Goal: Complete application form

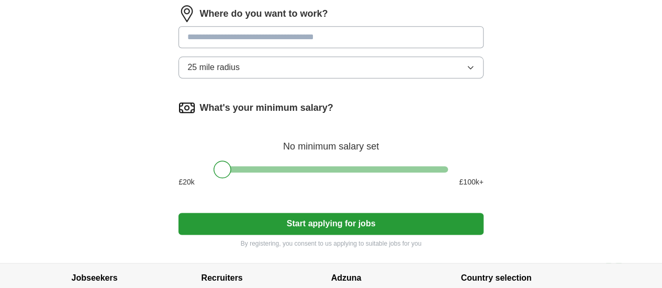
scroll to position [576, 0]
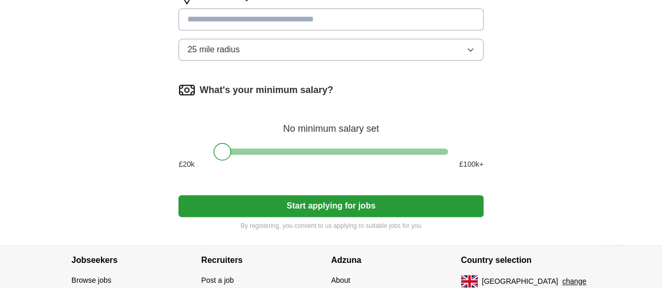
click at [333, 30] on input at bounding box center [331, 19] width 305 height 22
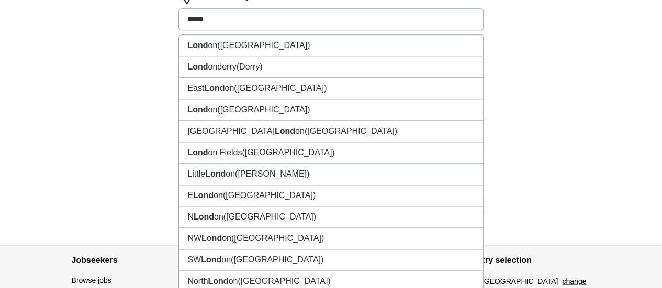
type input "******"
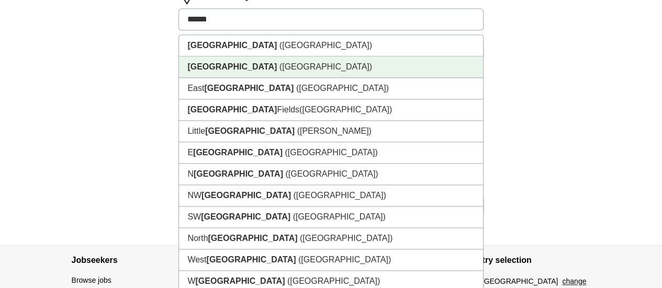
click at [235, 57] on li "[GEOGRAPHIC_DATA] ([GEOGRAPHIC_DATA])" at bounding box center [331, 45] width 304 height 21
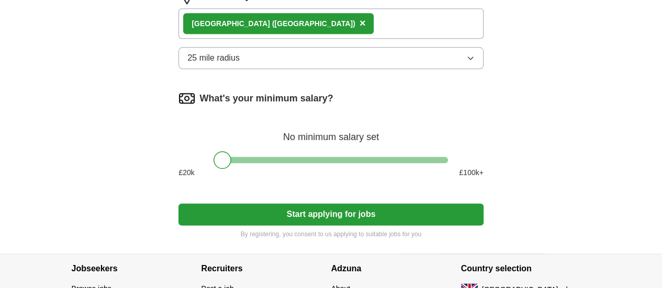
click at [298, 69] on button "25 mile radius" at bounding box center [331, 58] width 305 height 22
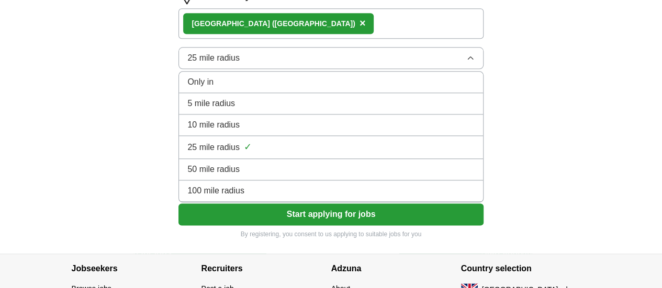
click at [289, 88] on div "Only in" at bounding box center [330, 82] width 287 height 13
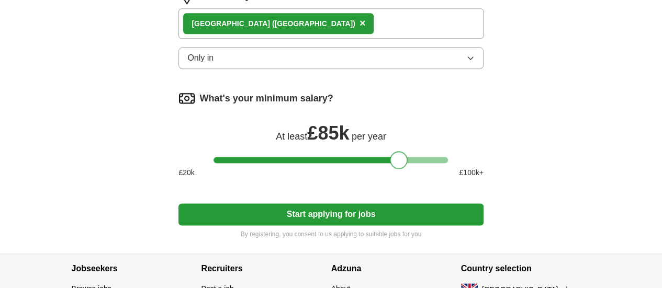
drag, startPoint x: 225, startPoint y: 182, endPoint x: 402, endPoint y: 181, distance: 176.9
click at [402, 169] on div at bounding box center [399, 160] width 18 height 18
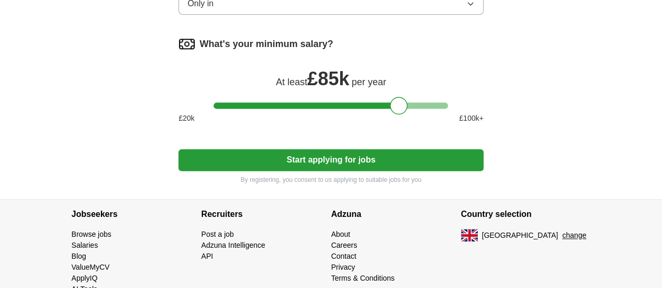
scroll to position [681, 0]
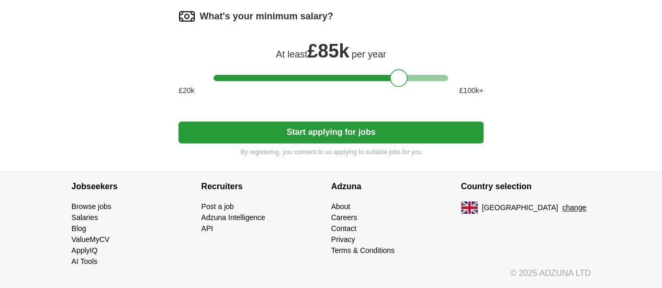
click at [383, 129] on button "Start applying for jobs" at bounding box center [331, 132] width 305 height 22
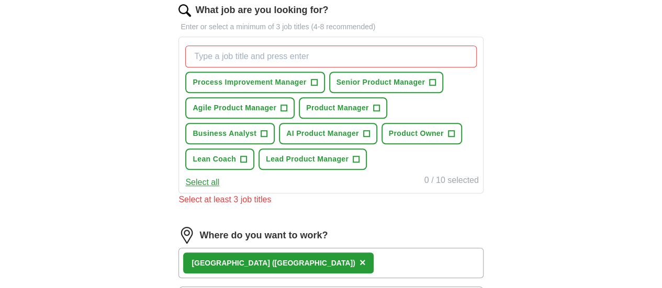
scroll to position [327, 0]
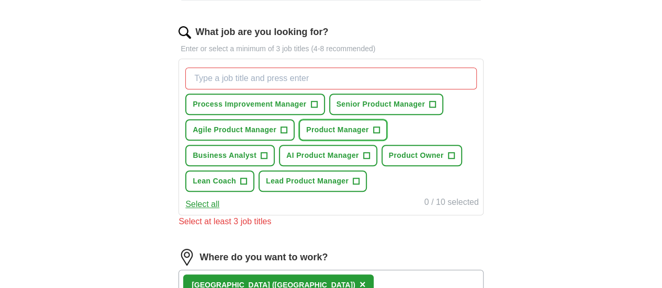
click at [373, 135] on span "+" at bounding box center [376, 130] width 6 height 8
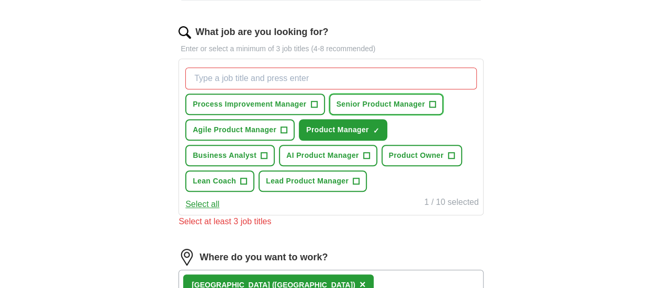
click at [430, 109] on span "+" at bounding box center [433, 105] width 6 height 8
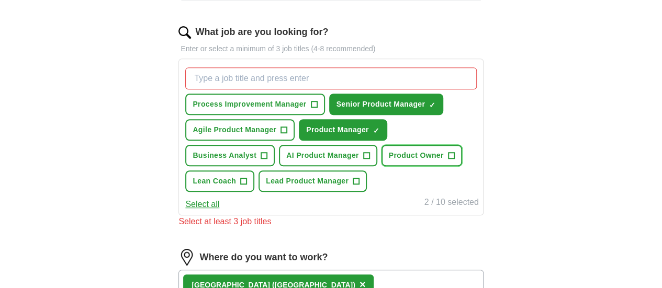
click at [448, 160] on span "+" at bounding box center [451, 156] width 6 height 8
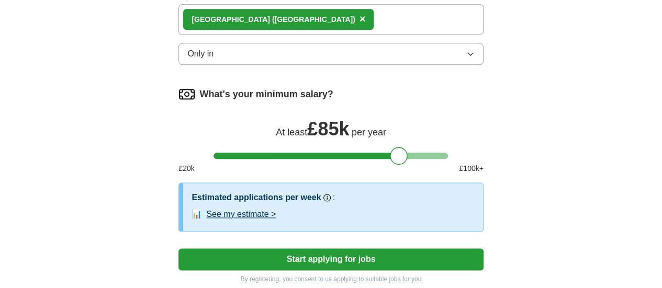
scroll to position [641, 0]
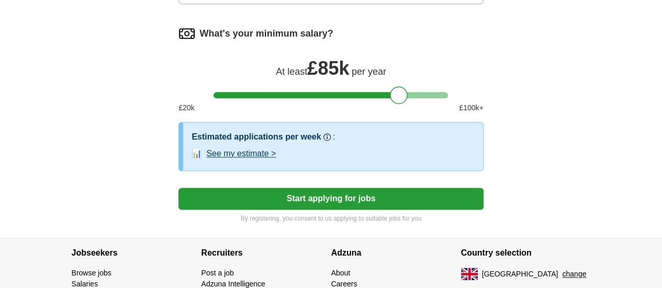
click at [276, 160] on button "See my estimate >" at bounding box center [241, 154] width 70 height 13
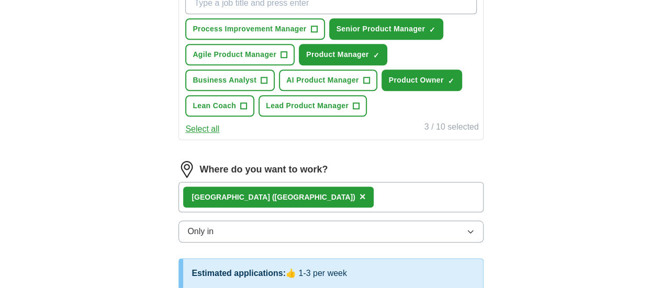
scroll to position [379, 0]
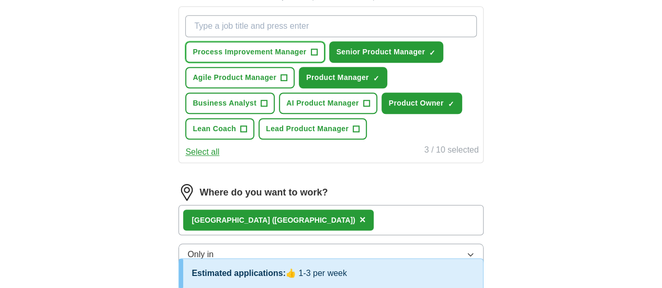
click at [317, 51] on span "+" at bounding box center [314, 52] width 6 height 8
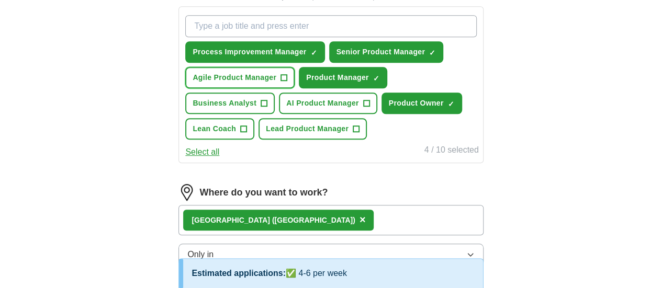
click at [287, 76] on span "+" at bounding box center [284, 78] width 6 height 8
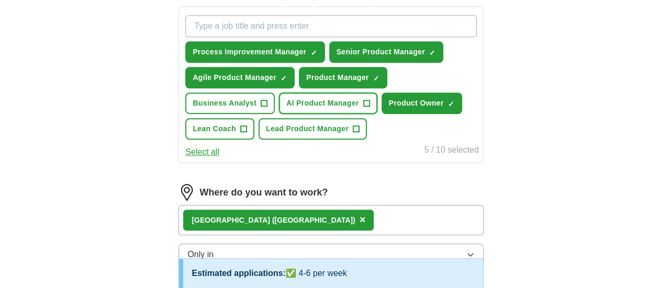
click at [363, 108] on span "+" at bounding box center [366, 103] width 6 height 8
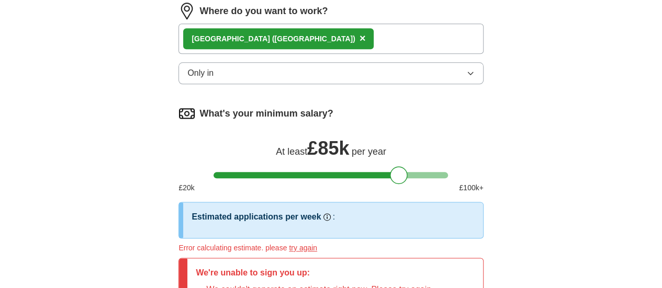
scroll to position [641, 0]
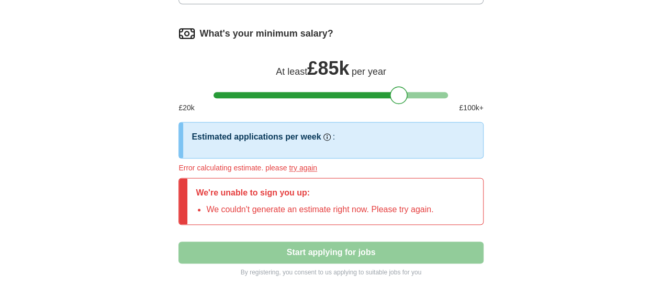
click at [317, 174] on button "try again" at bounding box center [303, 168] width 28 height 11
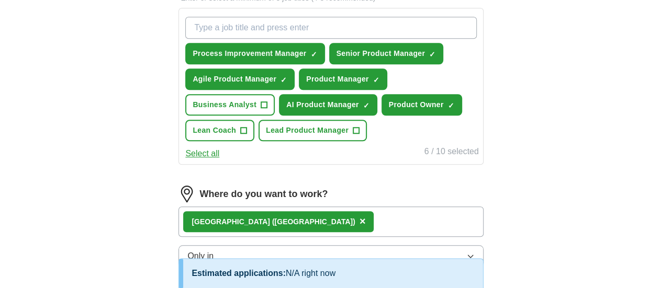
scroll to position [377, 0]
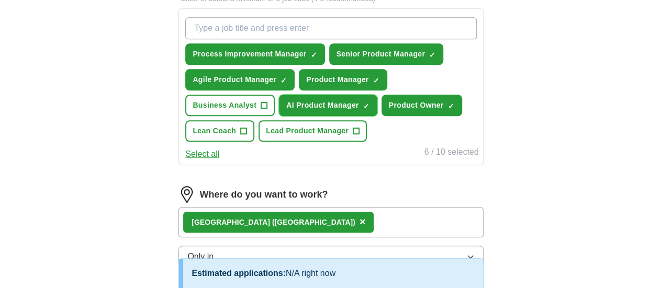
click at [0, 0] on span "×" at bounding box center [0, 0] width 0 height 0
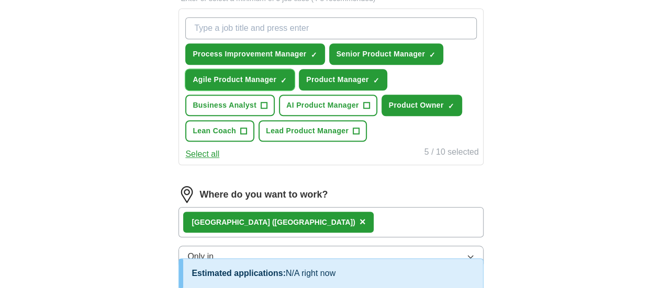
click at [0, 0] on span "×" at bounding box center [0, 0] width 0 height 0
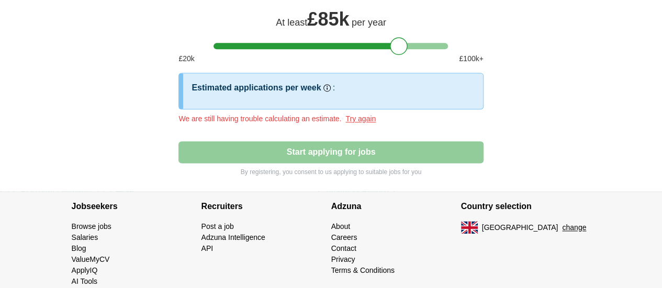
scroll to position [691, 0]
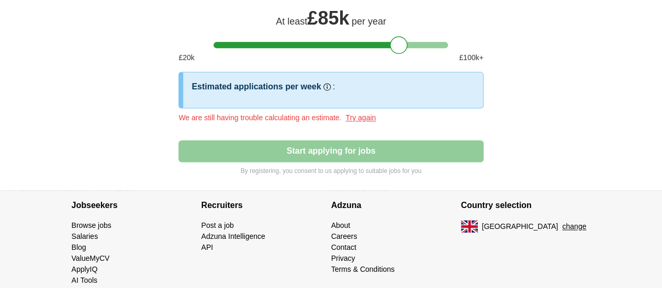
click at [376, 124] on button "Try again" at bounding box center [361, 118] width 30 height 11
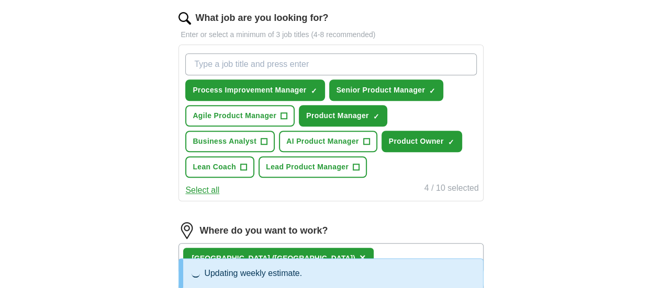
scroll to position [325, 0]
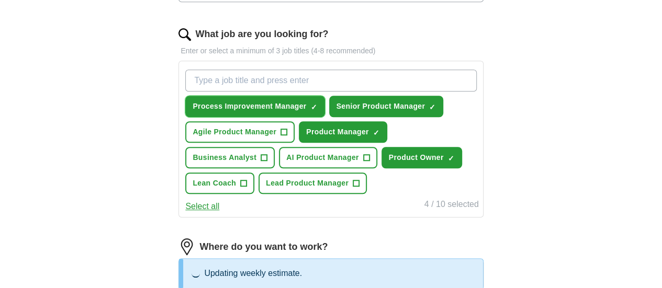
click at [318, 105] on span "✓ ×" at bounding box center [314, 107] width 7 height 6
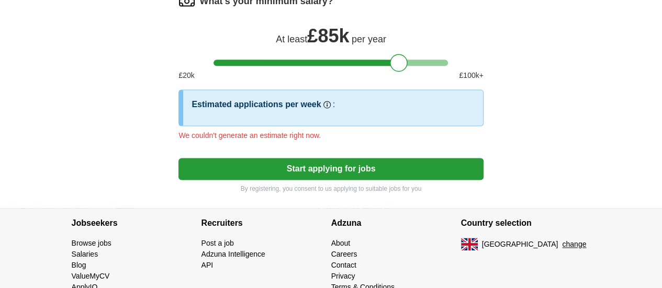
scroll to position [680, 0]
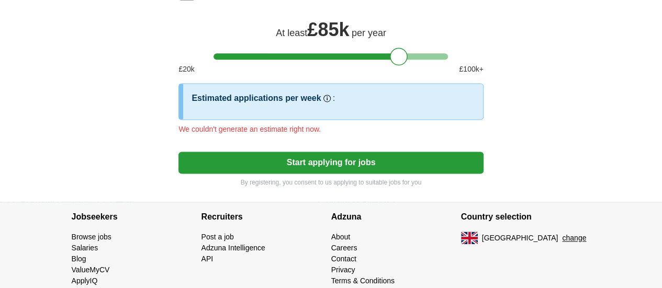
click at [352, 174] on button "Start applying for jobs" at bounding box center [331, 163] width 305 height 22
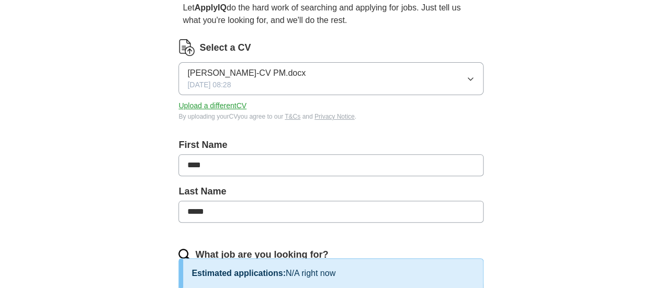
scroll to position [0, 0]
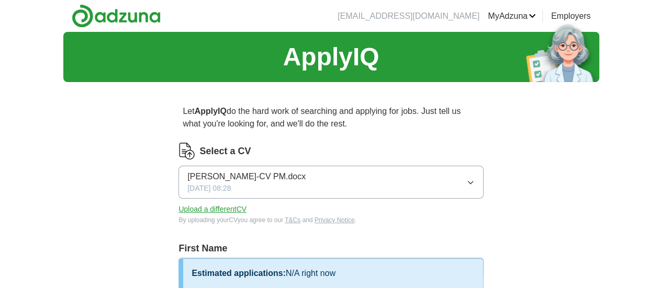
click at [411, 176] on button "[PERSON_NAME]-CV PM.docx [DATE] 08:28" at bounding box center [331, 182] width 305 height 33
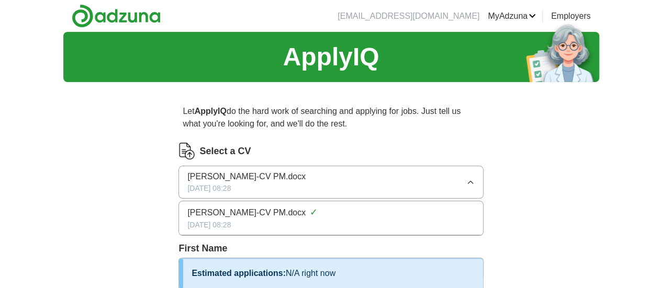
click at [412, 176] on button "[PERSON_NAME]-CV PM.docx [DATE] 08:28" at bounding box center [331, 182] width 305 height 33
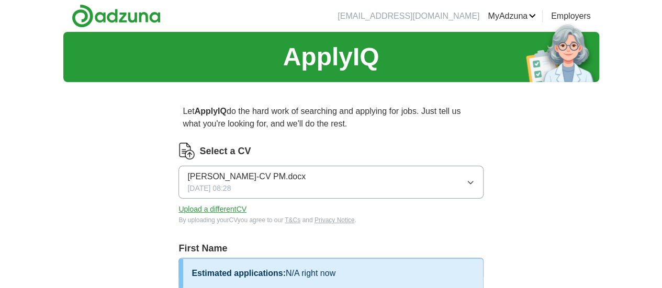
click at [237, 208] on button "Upload a different CV" at bounding box center [213, 209] width 68 height 11
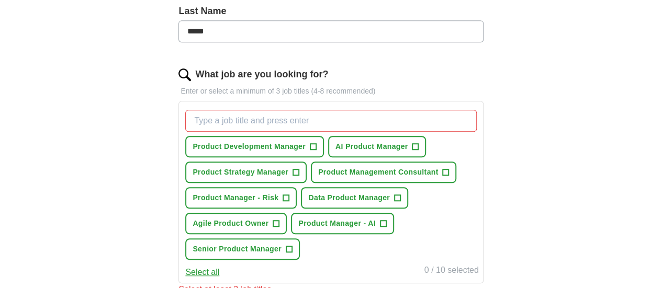
scroll to position [314, 0]
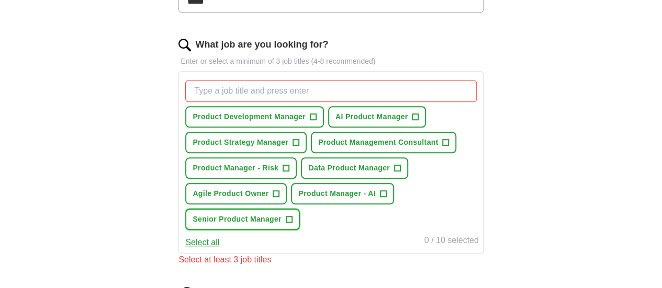
click at [292, 224] on span "+" at bounding box center [289, 220] width 6 height 8
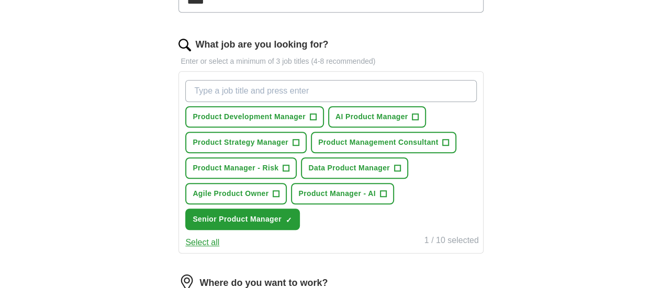
click at [354, 85] on input "What job are you looking for?" at bounding box center [330, 91] width 291 height 22
type input "Product Manager"
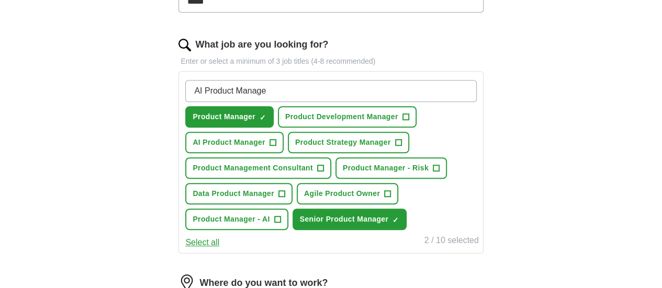
type input "AI Product Manager"
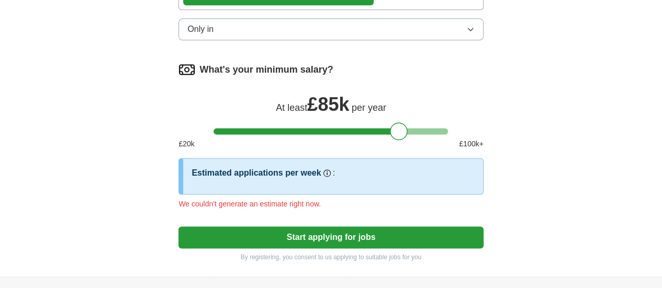
scroll to position [681, 0]
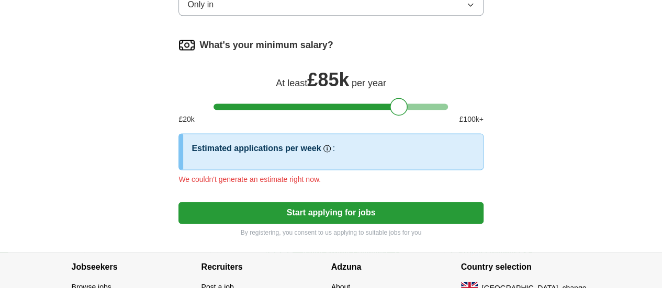
click at [316, 224] on button "Start applying for jobs" at bounding box center [331, 213] width 305 height 22
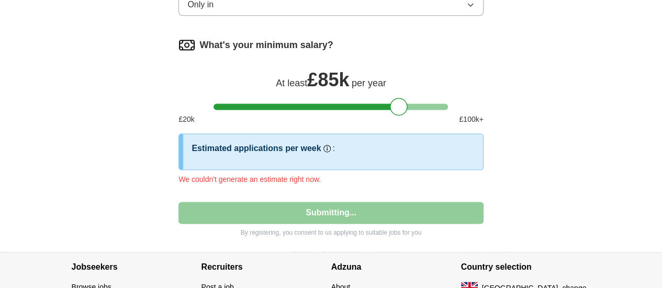
select select "**"
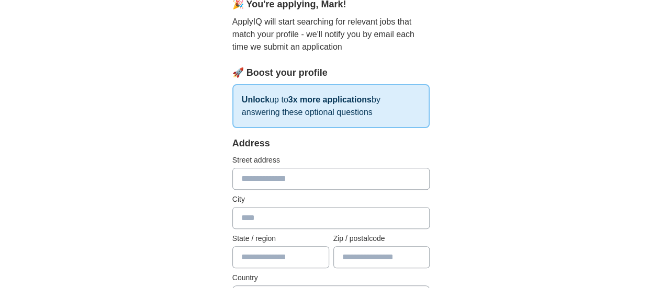
scroll to position [105, 0]
click at [304, 183] on input "text" at bounding box center [331, 178] width 198 height 22
type input "**********"
type input "****"
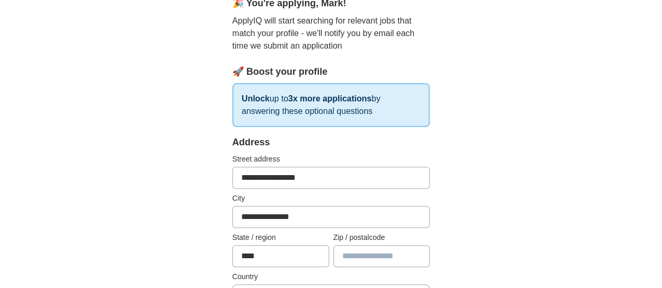
type input "*******"
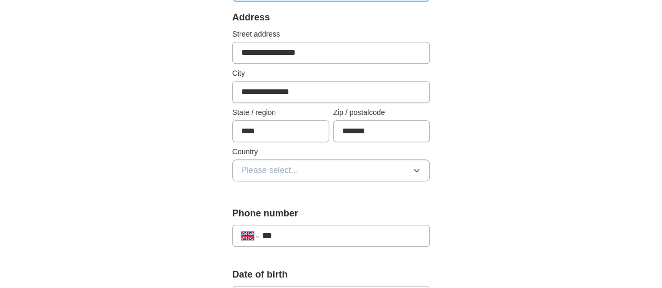
scroll to position [262, 0]
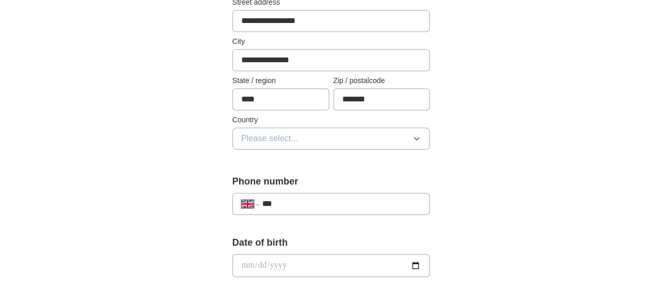
click at [370, 139] on button "Please select..." at bounding box center [331, 139] width 198 height 22
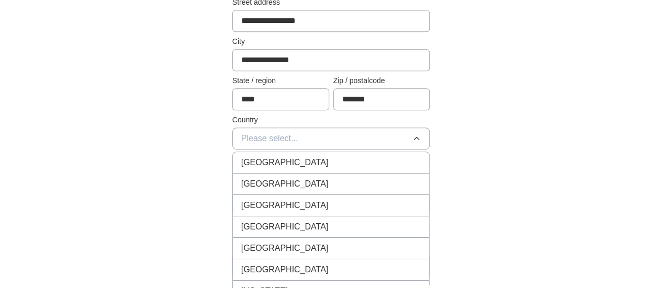
click at [331, 159] on div "[GEOGRAPHIC_DATA]" at bounding box center [331, 163] width 180 height 13
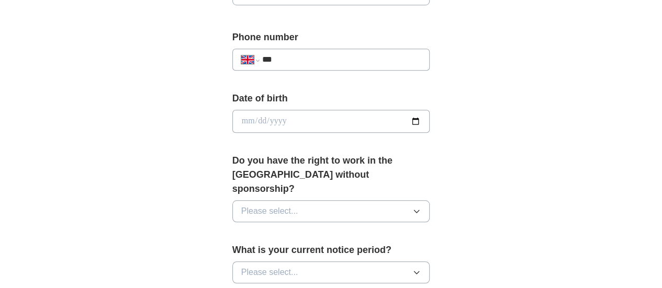
scroll to position [419, 0]
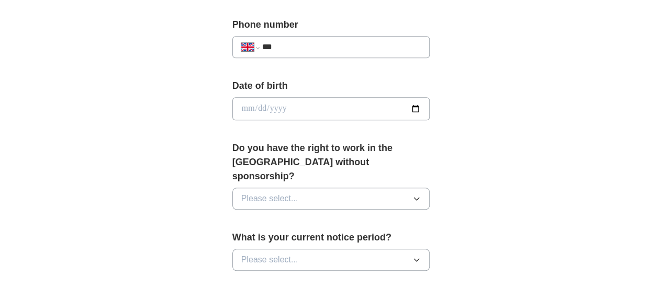
click at [303, 36] on div "**********" at bounding box center [331, 47] width 198 height 22
click at [297, 47] on input "***" at bounding box center [341, 47] width 159 height 13
type input "**********"
click at [357, 188] on button "Please select..." at bounding box center [331, 199] width 198 height 22
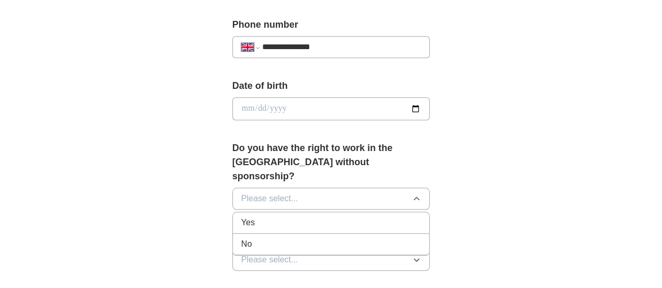
click at [327, 217] on div "Yes" at bounding box center [331, 223] width 180 height 13
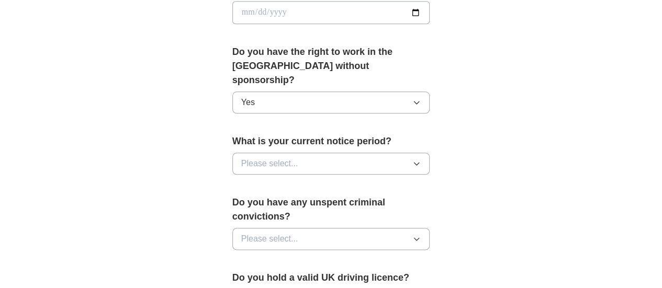
scroll to position [524, 0]
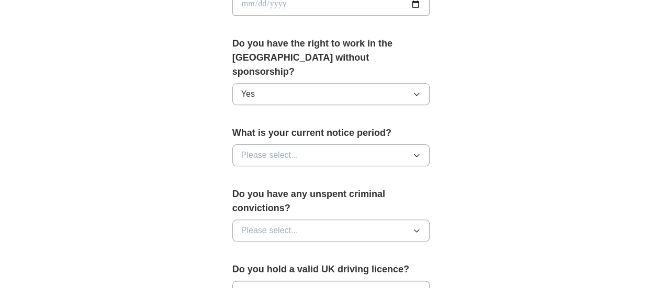
click at [343, 144] on button "Please select..." at bounding box center [331, 155] width 198 height 22
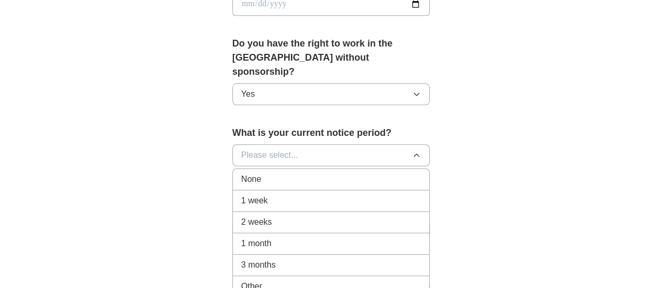
click at [298, 173] on div "None" at bounding box center [331, 179] width 180 height 13
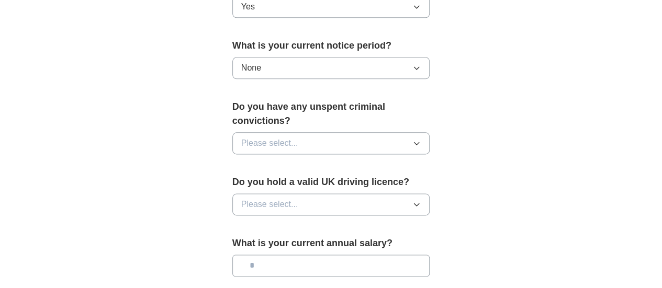
scroll to position [628, 0]
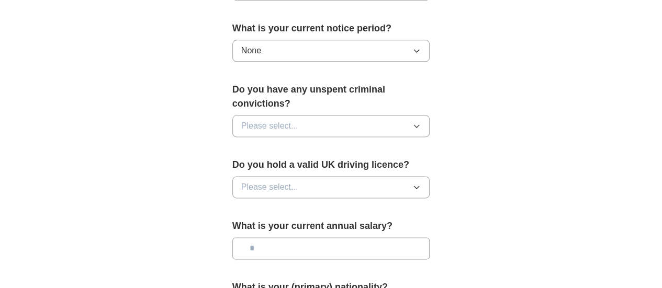
click at [338, 115] on button "Please select..." at bounding box center [331, 126] width 198 height 22
click at [292, 165] on div "No" at bounding box center [331, 171] width 180 height 13
click at [296, 176] on button "Please select..." at bounding box center [331, 187] width 198 height 22
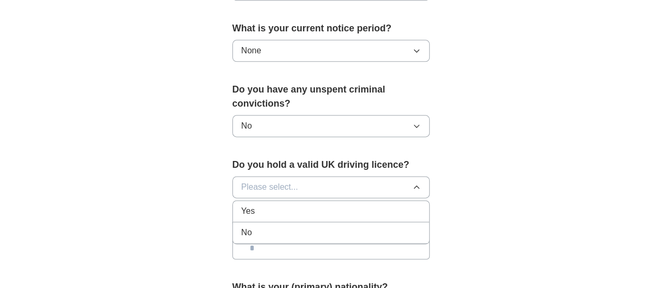
click at [287, 205] on div "Yes" at bounding box center [331, 211] width 180 height 13
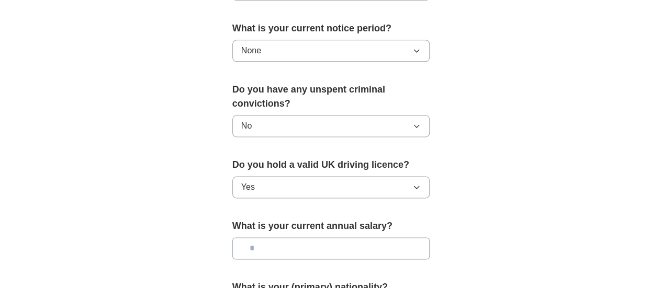
click at [296, 238] on input "text" at bounding box center [331, 249] width 198 height 22
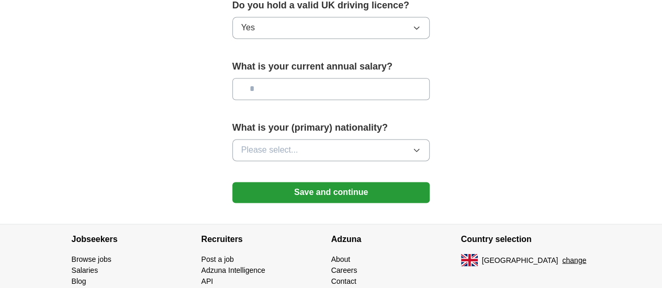
scroll to position [807, 0]
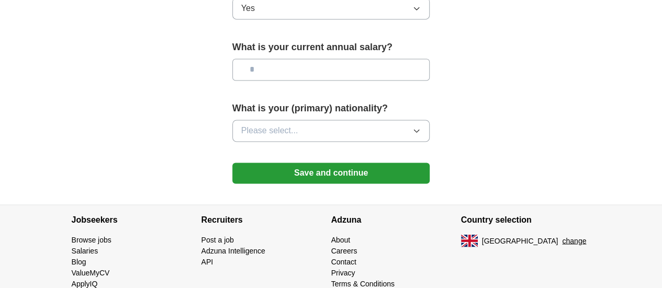
click at [337, 120] on button "Please select..." at bounding box center [331, 131] width 198 height 22
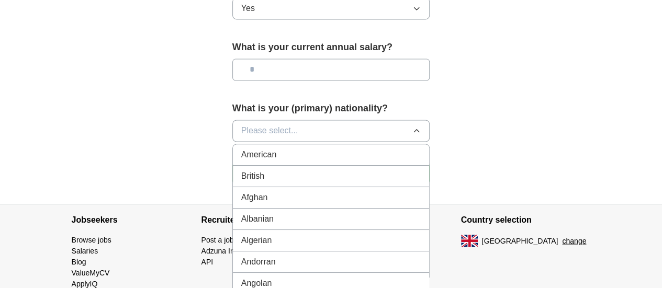
click at [305, 170] on div "British" at bounding box center [331, 176] width 180 height 13
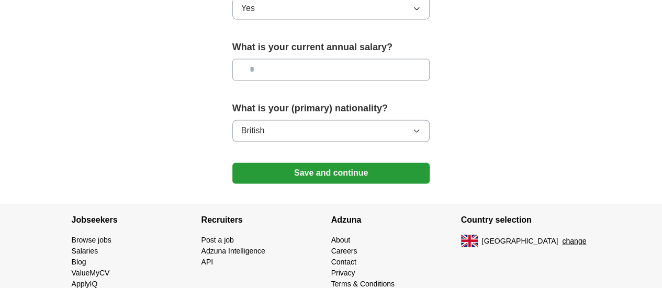
click at [249, 59] on input "text" at bounding box center [331, 70] width 198 height 22
type input "*******"
click at [419, 163] on button "Save and continue" at bounding box center [331, 173] width 198 height 21
